Goal: Check status: Check status

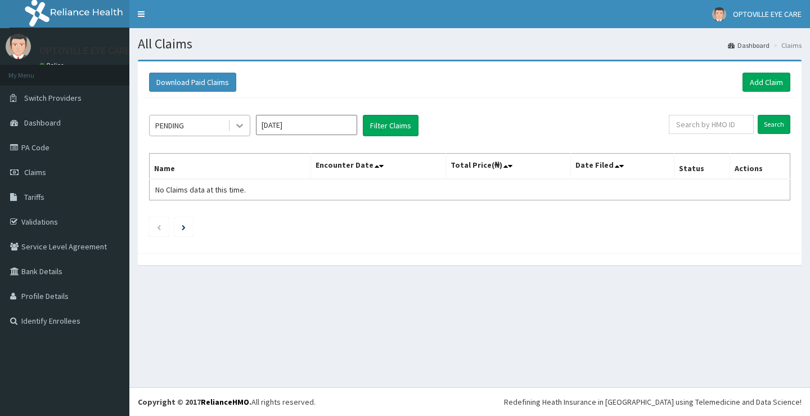
click at [236, 126] on icon at bounding box center [239, 125] width 11 height 11
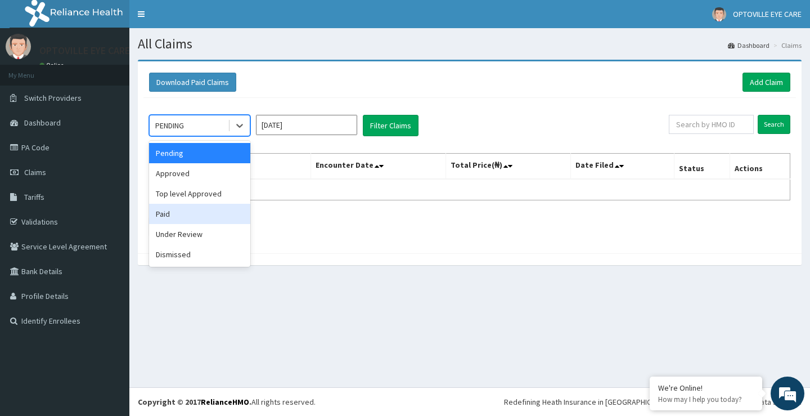
click at [169, 213] on div "Paid" at bounding box center [199, 214] width 101 height 20
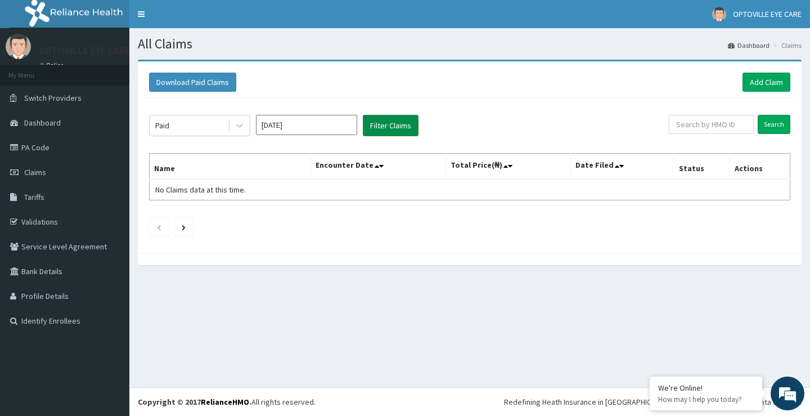
click at [393, 125] on button "Filter Claims" at bounding box center [391, 125] width 56 height 21
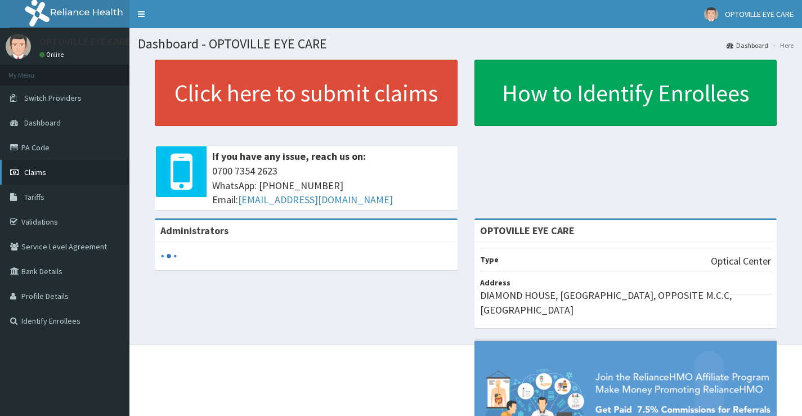
click at [49, 178] on link "Claims" at bounding box center [64, 172] width 129 height 25
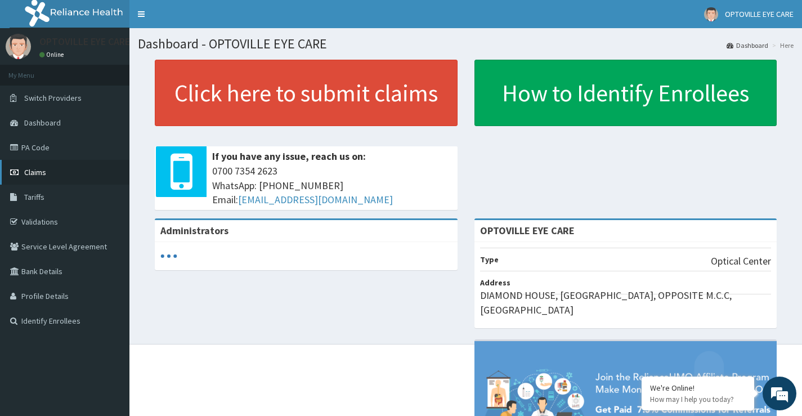
click at [34, 172] on span "Claims" at bounding box center [35, 172] width 22 height 10
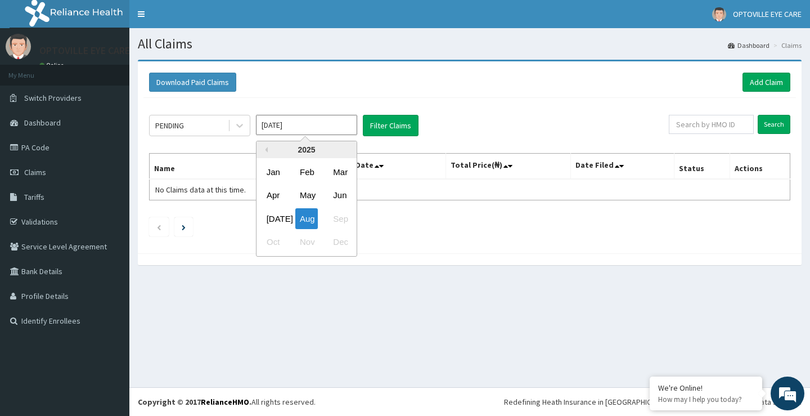
click at [311, 127] on input "Aug 2025" at bounding box center [306, 125] width 101 height 20
click at [273, 220] on div "Jul" at bounding box center [273, 218] width 23 height 21
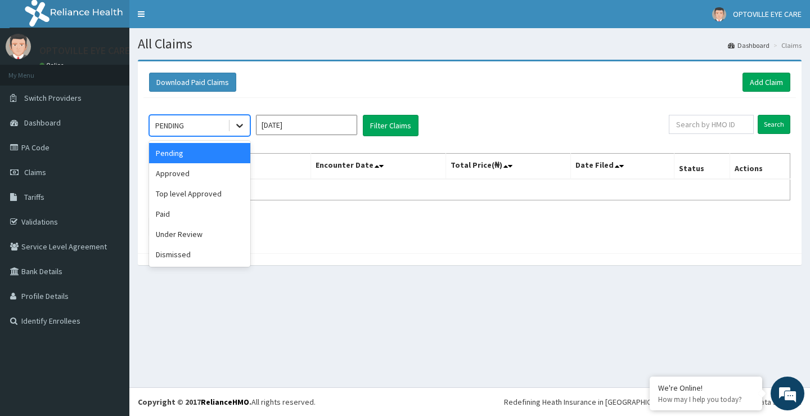
click at [241, 130] on icon at bounding box center [239, 125] width 11 height 11
click at [193, 213] on div "Paid" at bounding box center [199, 214] width 101 height 20
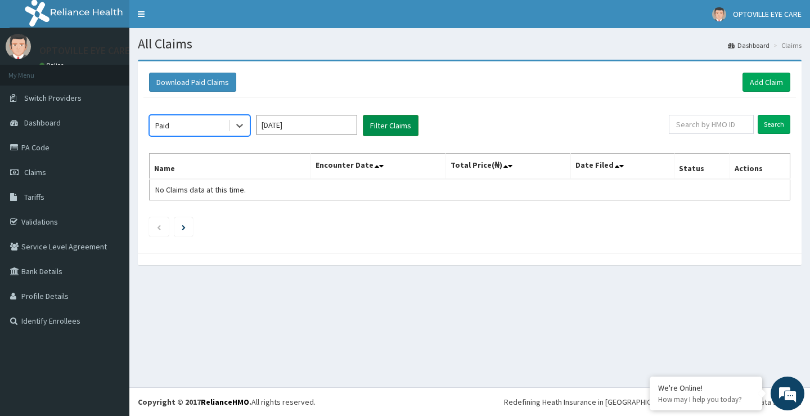
click at [379, 125] on button "Filter Claims" at bounding box center [391, 125] width 56 height 21
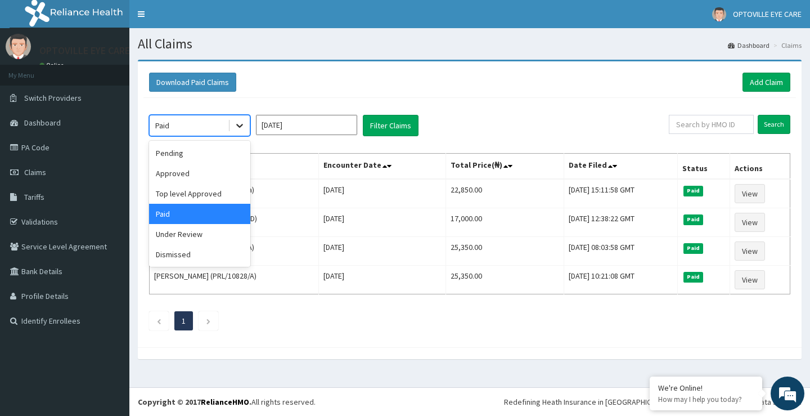
click at [241, 127] on icon at bounding box center [239, 125] width 11 height 11
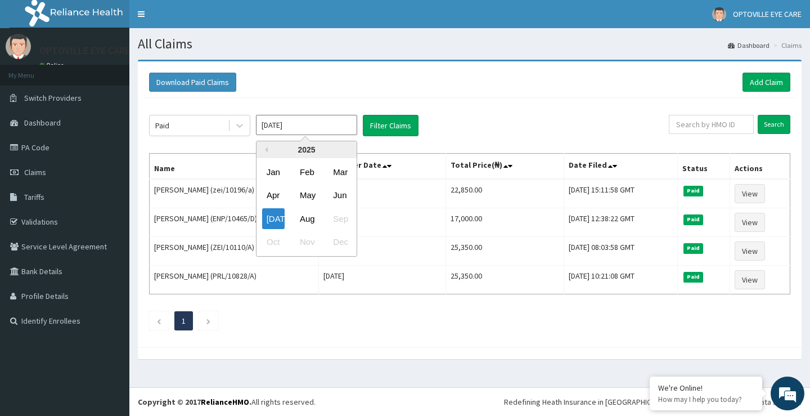
click at [330, 129] on input "Jul 2025" at bounding box center [306, 125] width 101 height 20
click at [311, 218] on div "Aug" at bounding box center [306, 218] width 23 height 21
type input "Aug 2025"
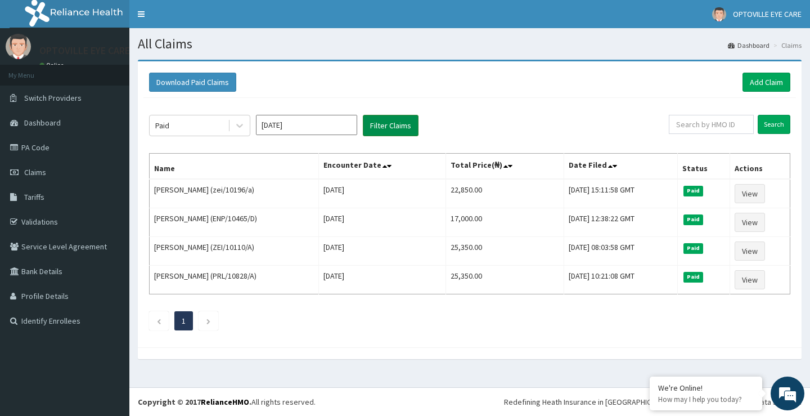
click at [402, 125] on button "Filter Claims" at bounding box center [391, 125] width 56 height 21
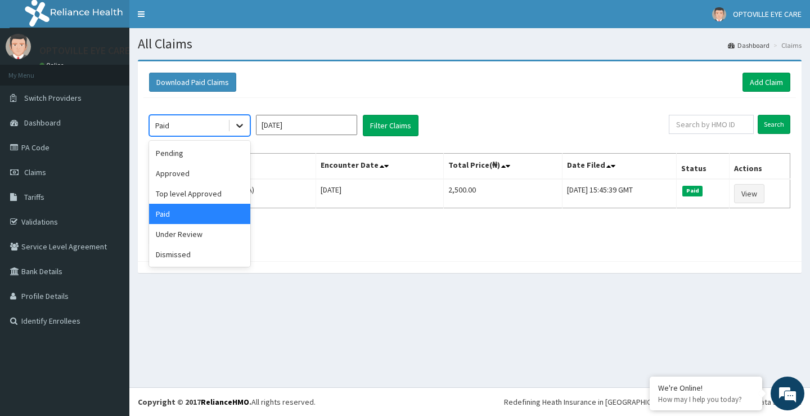
click at [244, 126] on icon at bounding box center [239, 125] width 11 height 11
click at [174, 172] on div "Approved" at bounding box center [199, 173] width 101 height 20
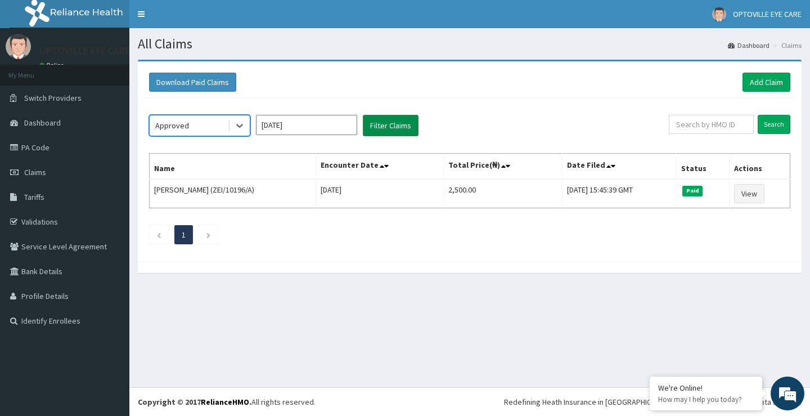
click at [402, 125] on button "Filter Claims" at bounding box center [391, 125] width 56 height 21
